Goal: Task Accomplishment & Management: Complete application form

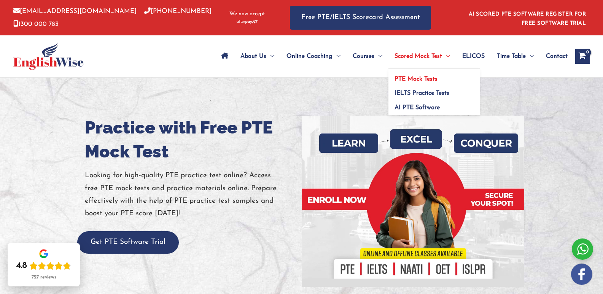
click at [407, 78] on span "PTE Mock Tests" at bounding box center [416, 79] width 43 height 6
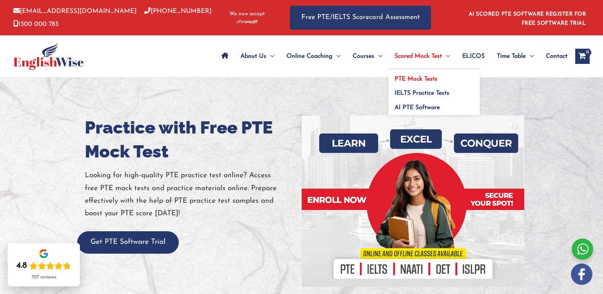
click at [413, 79] on span "PTE Mock Tests" at bounding box center [416, 79] width 43 height 6
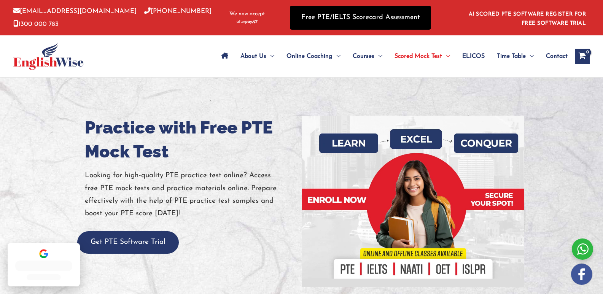
click at [400, 21] on link "Free PTE/IELTS Scorecard Assessment" at bounding box center [360, 18] width 141 height 24
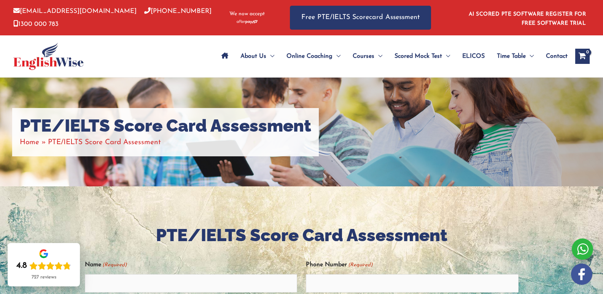
click at [410, 123] on div "PTE/IELTS Score Card Assessment Home PTE/IELTS Score Card Assessment" at bounding box center [301, 132] width 603 height 109
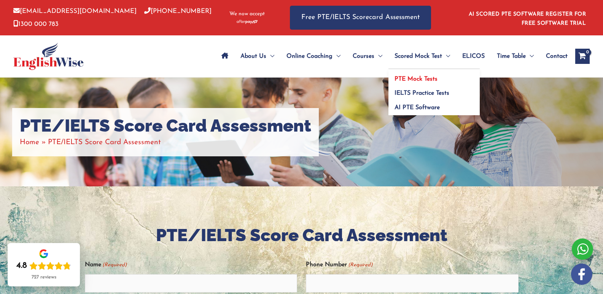
click at [414, 78] on span "PTE Mock Tests" at bounding box center [416, 79] width 43 height 6
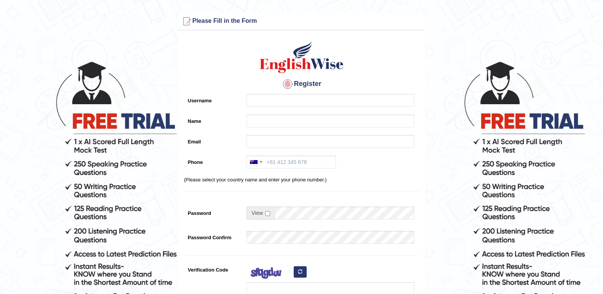
click at [145, 64] on form "Please fix the following errors: Please Fill in the Form Register Username Name…" at bounding box center [301, 214] width 601 height 403
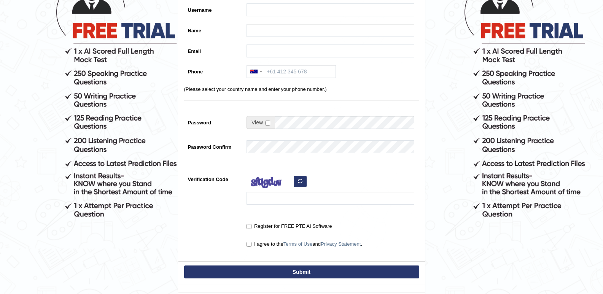
scroll to position [152, 0]
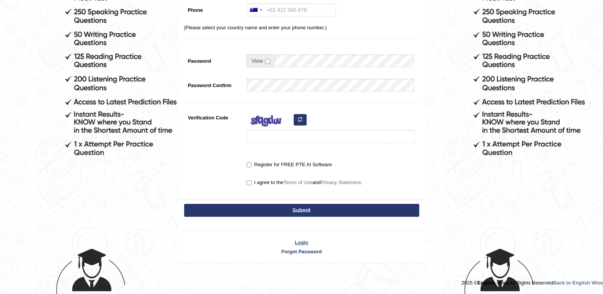
click at [302, 244] on link "Login" at bounding box center [301, 242] width 247 height 7
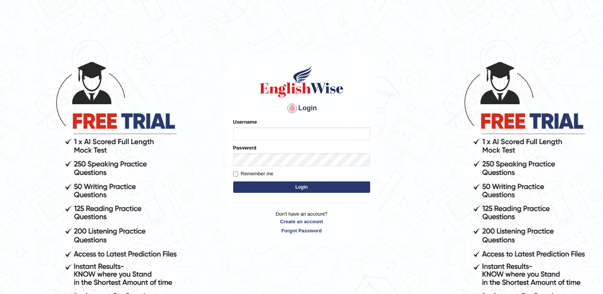
click at [296, 138] on input "Username" at bounding box center [301, 133] width 137 height 13
type input "javeria"
click at [257, 184] on button "Login" at bounding box center [301, 187] width 137 height 11
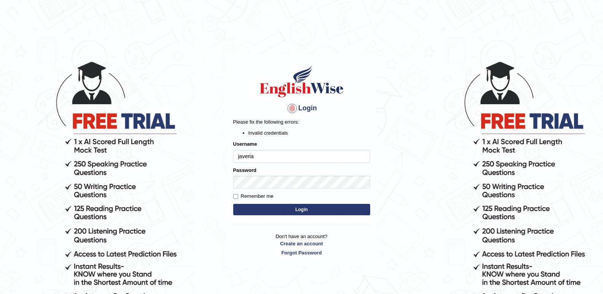
click at [269, 211] on button "Login" at bounding box center [301, 209] width 137 height 11
click at [285, 244] on link "Create an account" at bounding box center [301, 243] width 137 height 7
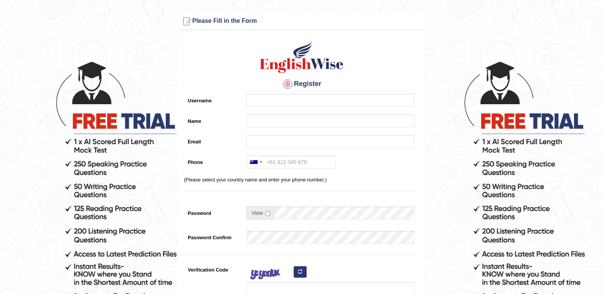
click at [453, 238] on form "Please fix the following errors: Please Fill in the Form Register Username Name…" at bounding box center [301, 214] width 601 height 403
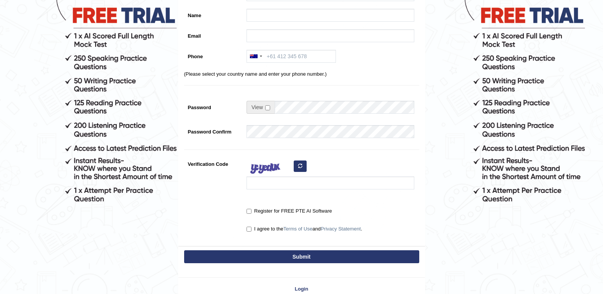
scroll to position [107, 0]
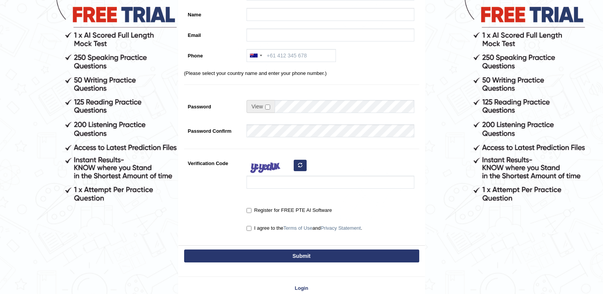
click at [432, 211] on form "Please fix the following errors: Please Fill in the Form Register Username Name…" at bounding box center [301, 107] width 601 height 403
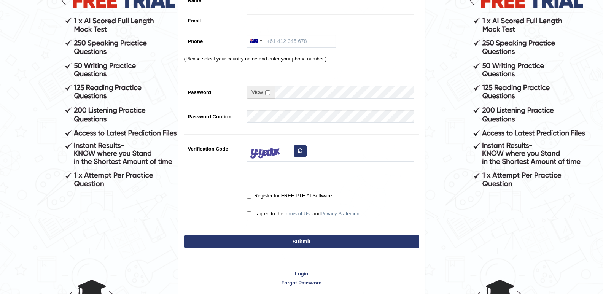
scroll to position [122, 0]
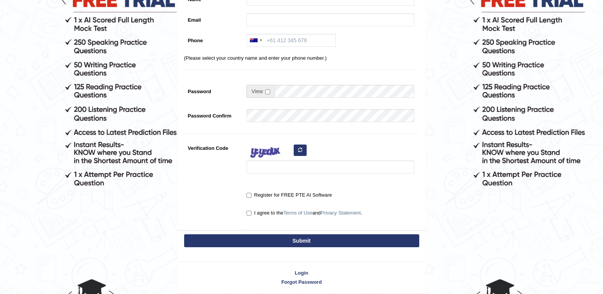
click at [301, 151] on icon "button" at bounding box center [300, 150] width 5 height 5
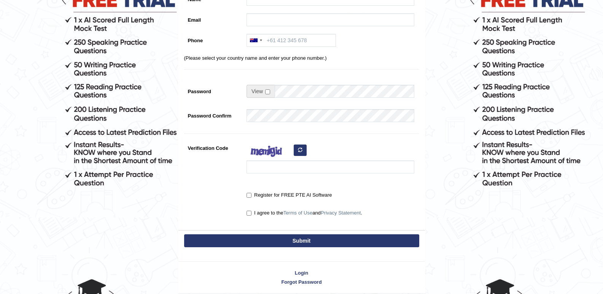
click at [301, 151] on icon "button" at bounding box center [300, 150] width 5 height 5
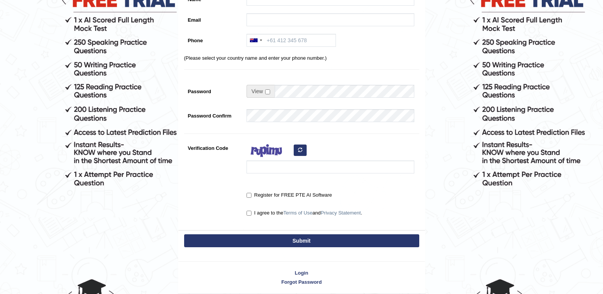
click at [301, 151] on icon "button" at bounding box center [300, 150] width 5 height 5
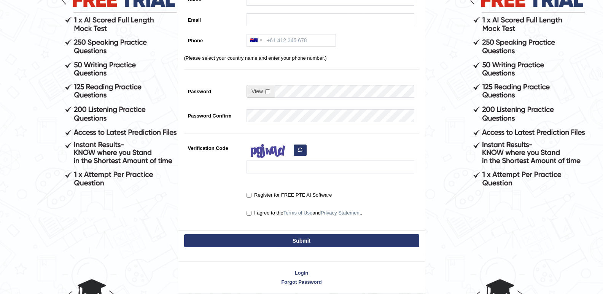
click at [301, 151] on icon "button" at bounding box center [300, 150] width 5 height 5
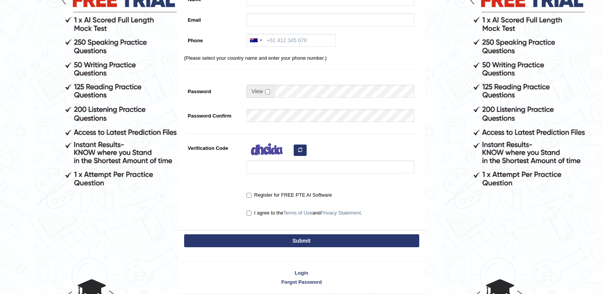
click at [301, 151] on icon "button" at bounding box center [300, 150] width 5 height 5
